Goal: Task Accomplishment & Management: Manage account settings

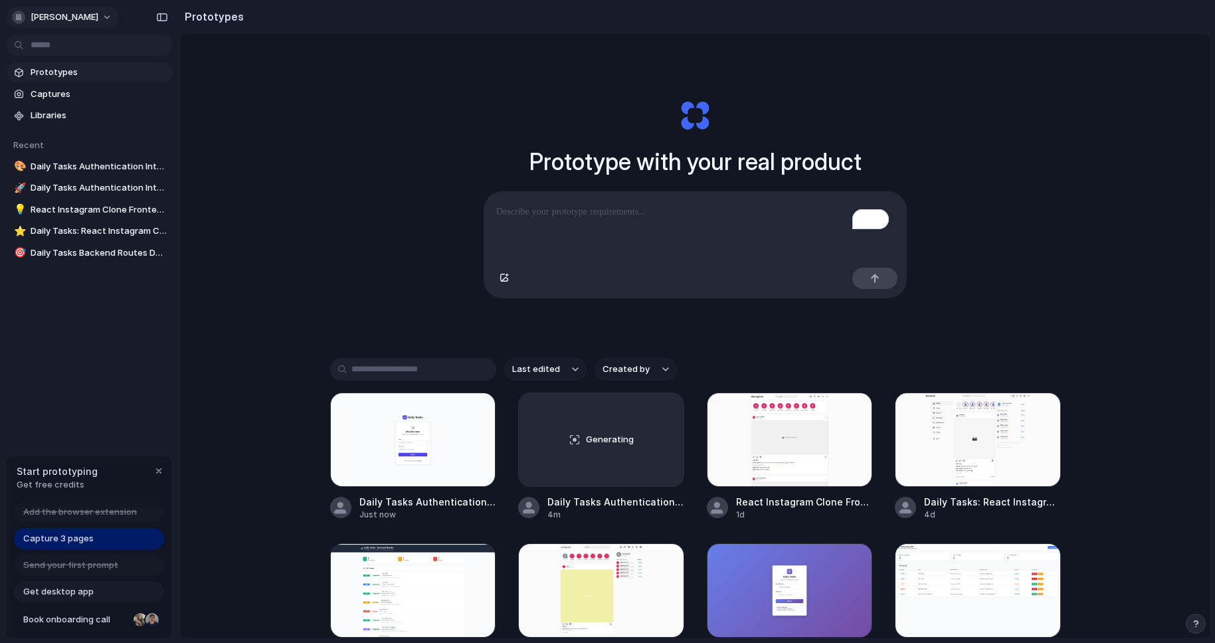
click at [47, 23] on span "minh-thanh-dang" at bounding box center [65, 17] width 68 height 13
click at [72, 42] on li "Settings" at bounding box center [64, 47] width 110 height 21
